Goal: Find specific page/section: Find specific page/section

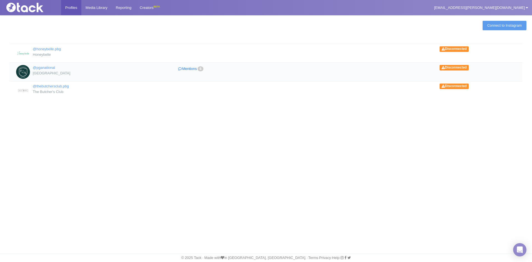
click at [191, 67] on link "Mentions 6" at bounding box center [191, 69] width 96 height 8
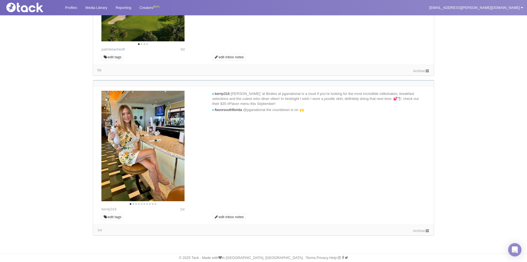
scroll to position [788, 0]
click at [96, 8] on link "Media Library" at bounding box center [96, 7] width 30 height 15
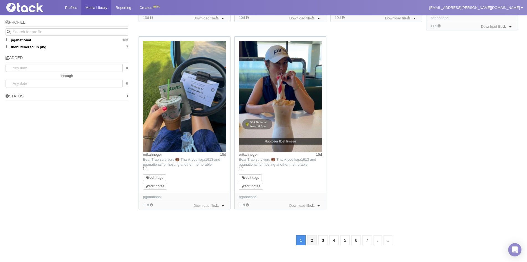
click at [311, 240] on link "2" at bounding box center [312, 240] width 9 height 10
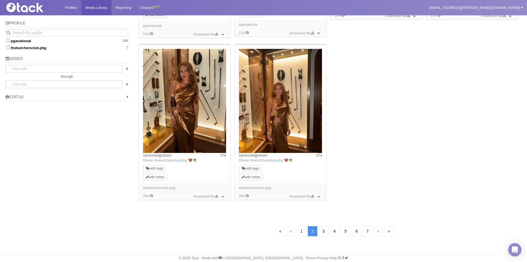
scroll to position [388, 0]
click at [323, 229] on link "3" at bounding box center [323, 231] width 9 height 10
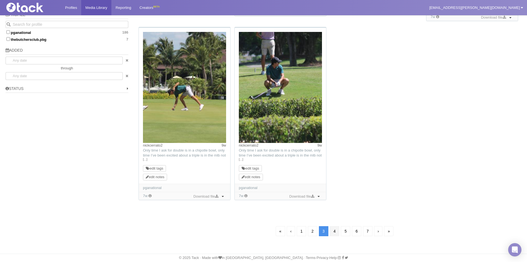
click at [335, 231] on link "4" at bounding box center [334, 231] width 9 height 10
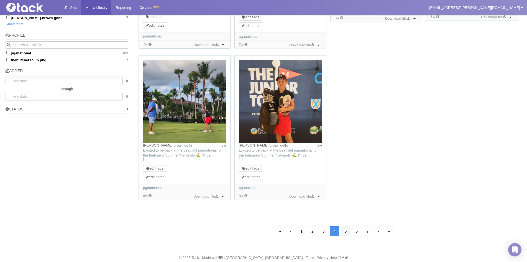
click at [348, 227] on link "5" at bounding box center [345, 231] width 9 height 10
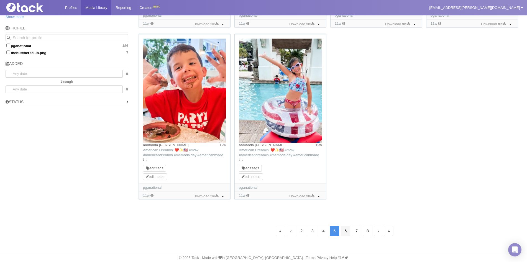
click at [343, 234] on link "6" at bounding box center [345, 231] width 9 height 10
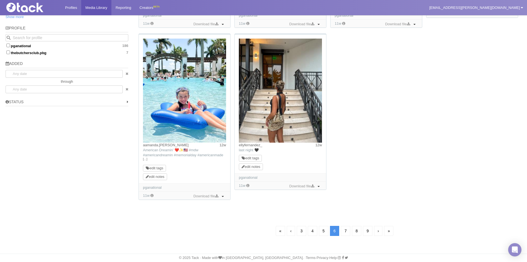
scroll to position [40, 0]
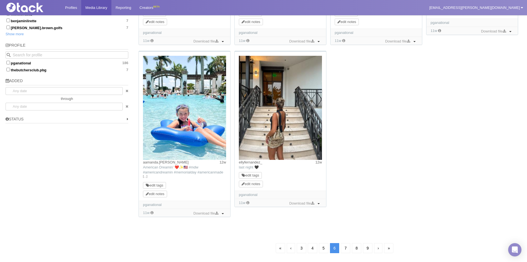
scroll to position [383, 0]
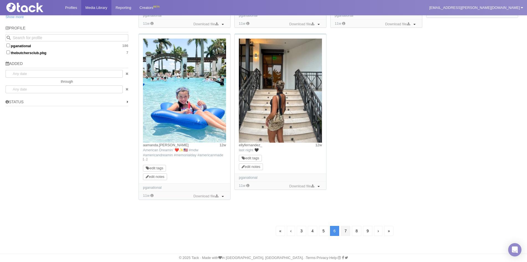
click at [345, 228] on link "7" at bounding box center [345, 231] width 9 height 10
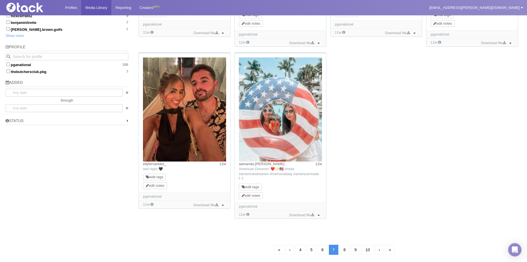
scroll to position [383, 0]
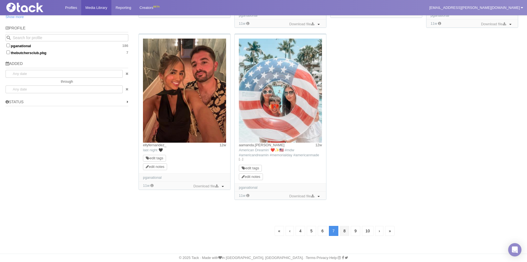
click at [342, 235] on link "8" at bounding box center [344, 231] width 9 height 10
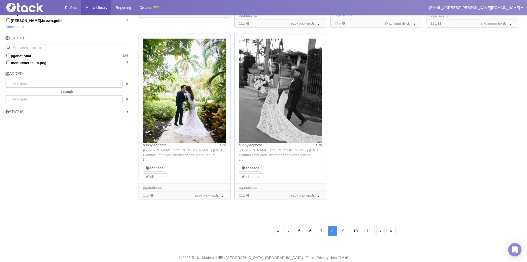
scroll to position [373, 0]
click at [346, 231] on link "9" at bounding box center [343, 231] width 9 height 10
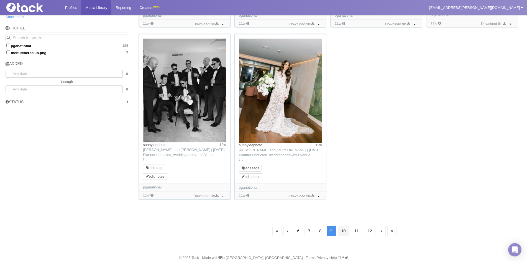
click at [346, 231] on link "10" at bounding box center [344, 231] width 12 height 10
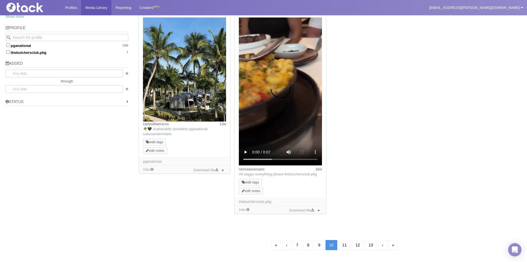
scroll to position [40, 0]
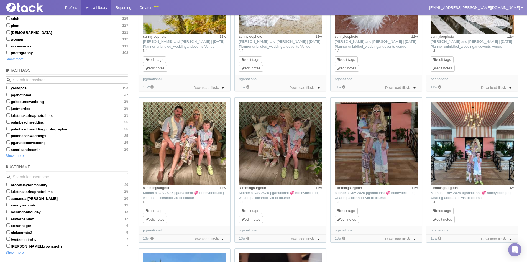
scroll to position [179, 0]
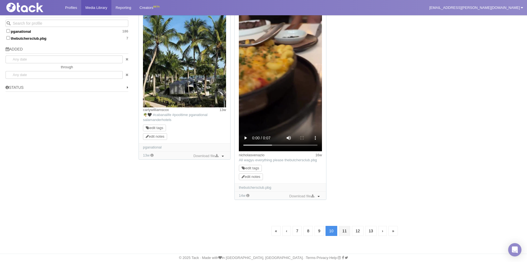
click at [344, 234] on link "11" at bounding box center [345, 231] width 12 height 10
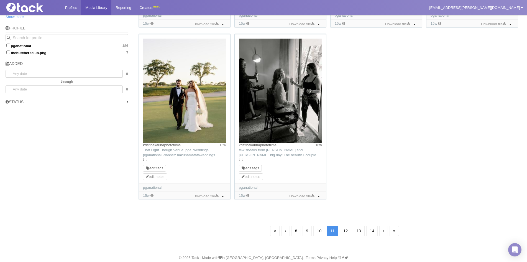
scroll to position [40, 0]
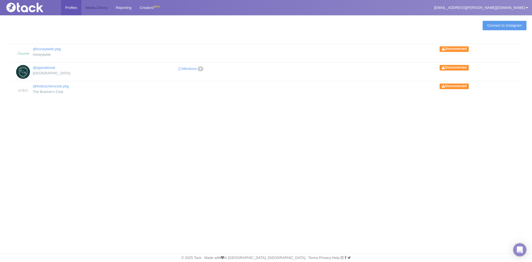
click at [93, 9] on link "Media Library" at bounding box center [96, 7] width 30 height 15
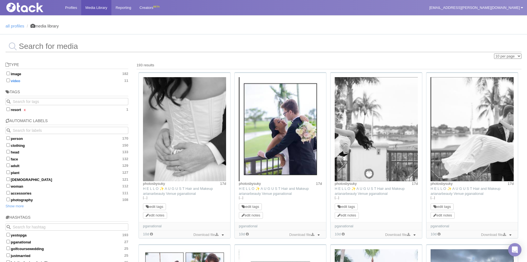
click at [13, 78] on label "video 11" at bounding box center [67, 81] width 123 height 6
click at [10, 78] on input "video 11" at bounding box center [8, 80] width 4 height 4
checkbox input "true"
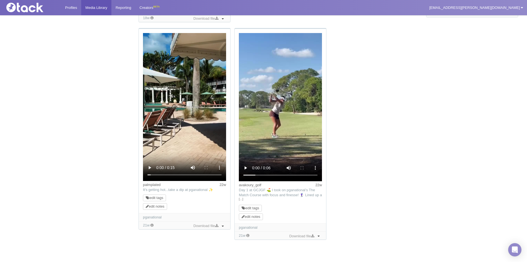
scroll to position [523, 0]
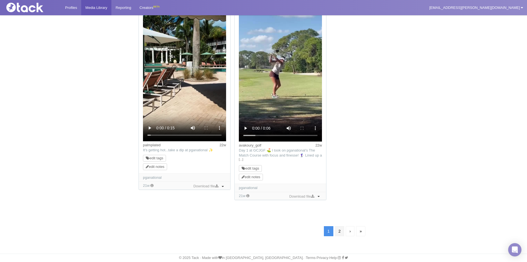
click at [341, 233] on link "2" at bounding box center [339, 231] width 9 height 10
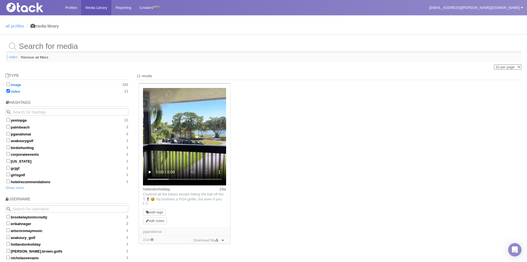
click at [9, 85] on input "image 182" at bounding box center [8, 84] width 4 height 4
checkbox input "true"
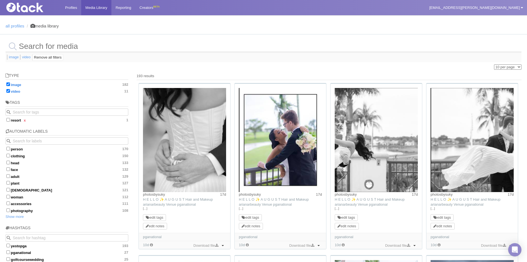
click at [9, 91] on input "video 11" at bounding box center [8, 91] width 4 height 4
checkbox input "false"
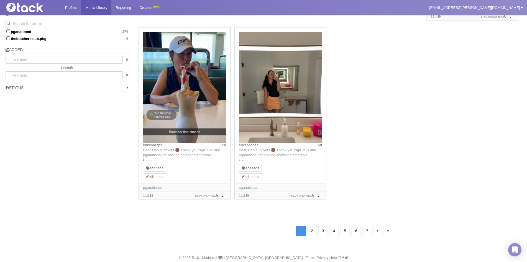
click at [358, 229] on link "6" at bounding box center [356, 231] width 9 height 10
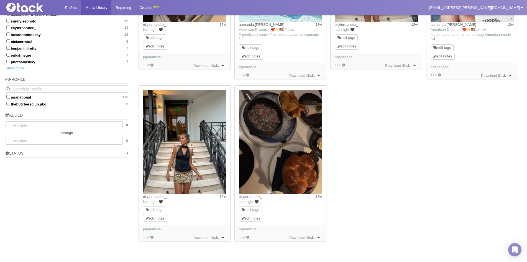
scroll to position [383, 0]
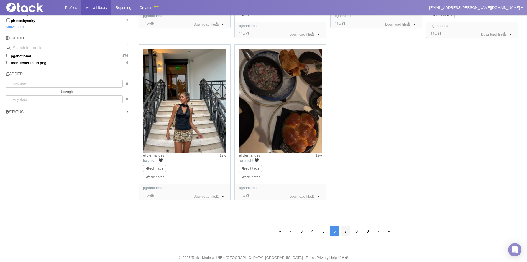
click at [346, 227] on link "7" at bounding box center [345, 231] width 9 height 10
